Goal: Browse casually

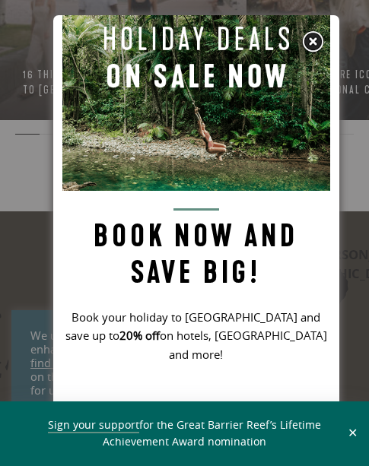
scroll to position [40, 0]
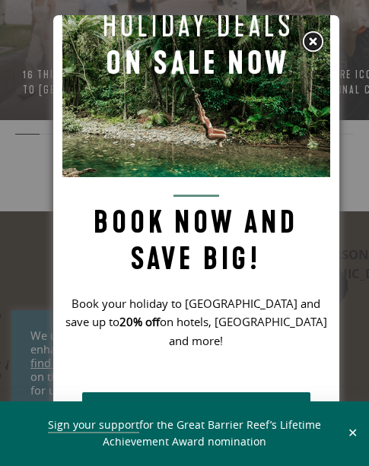
click at [309, 45] on img at bounding box center [312, 41] width 23 height 23
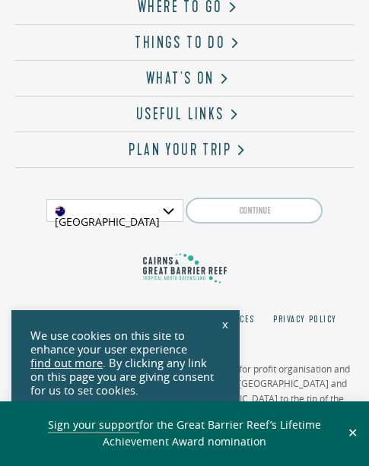
scroll to position [4615, 0]
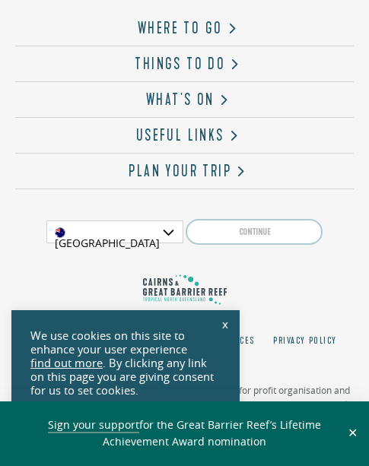
scroll to position [4615, 0]
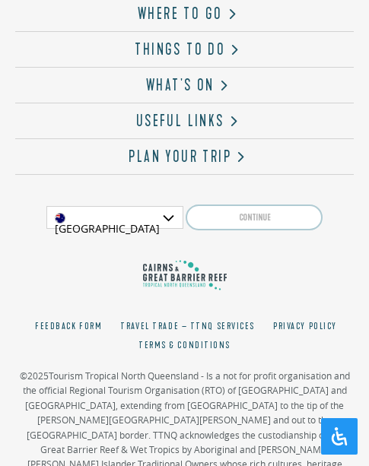
scroll to position [4615, 0]
